Goal: Task Accomplishment & Management: Use online tool/utility

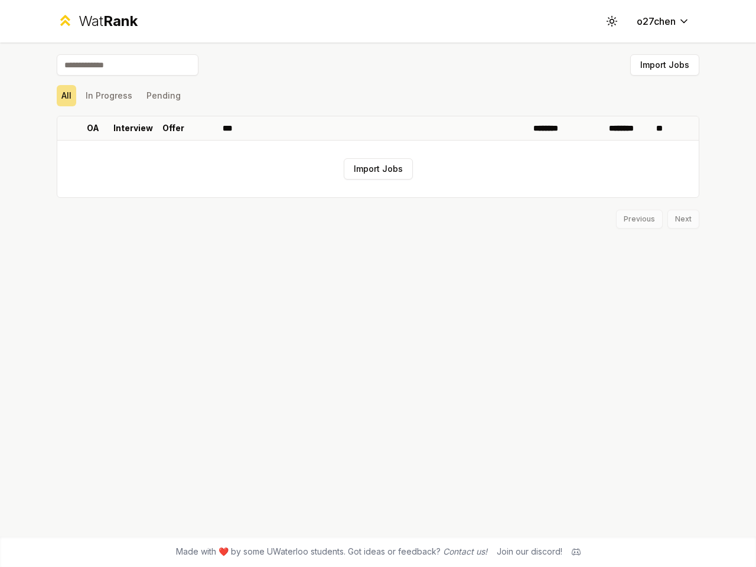
click at [612, 21] on icon at bounding box center [611, 20] width 11 height 11
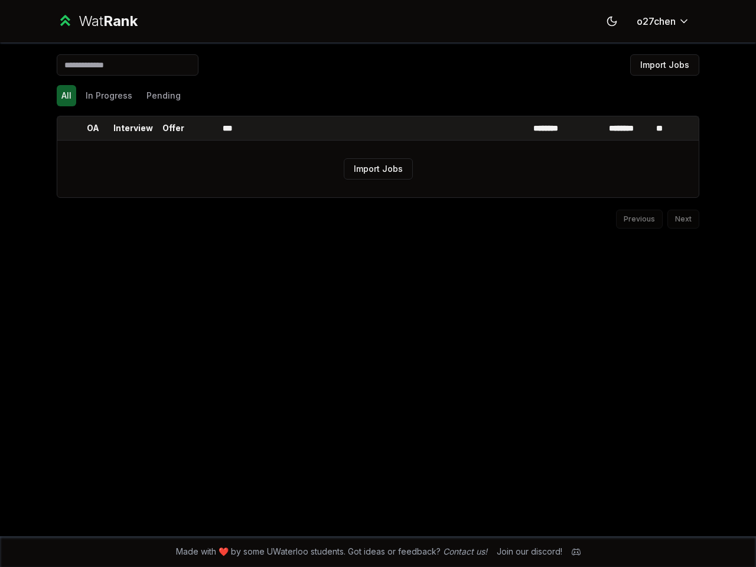
click at [664, 65] on button "Import Jobs" at bounding box center [664, 64] width 69 height 21
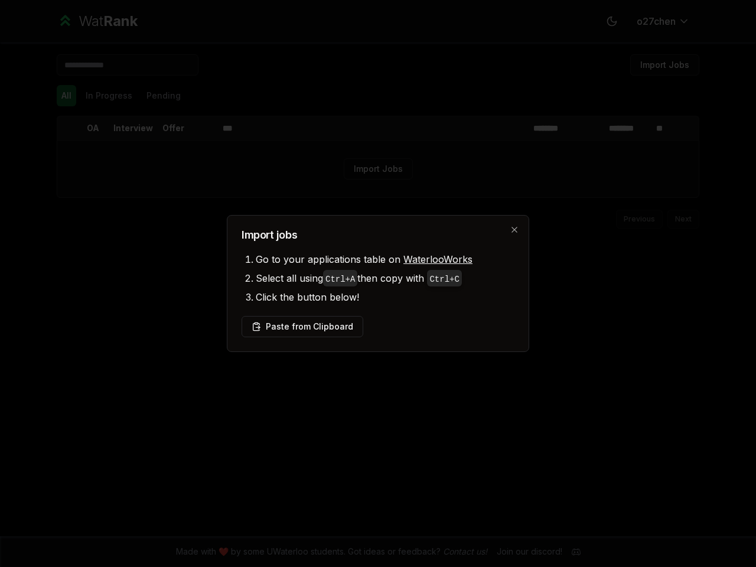
click at [66, 96] on div at bounding box center [378, 283] width 756 height 567
click at [109, 96] on div at bounding box center [378, 283] width 756 height 567
click at [163, 96] on button "Pending" at bounding box center [164, 95] width 44 height 21
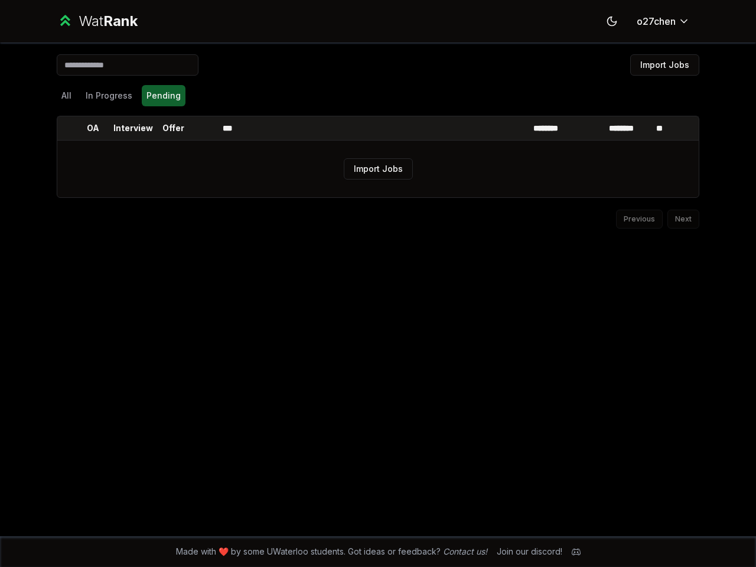
click at [67, 128] on th at bounding box center [66, 128] width 19 height 24
click at [93, 128] on p "OA" at bounding box center [93, 128] width 12 height 12
click at [133, 128] on p "Interview" at bounding box center [133, 128] width 40 height 12
click at [173, 128] on p "Offer" at bounding box center [173, 128] width 22 height 12
click at [204, 128] on th at bounding box center [204, 128] width 28 height 24
